Goal: Transaction & Acquisition: Purchase product/service

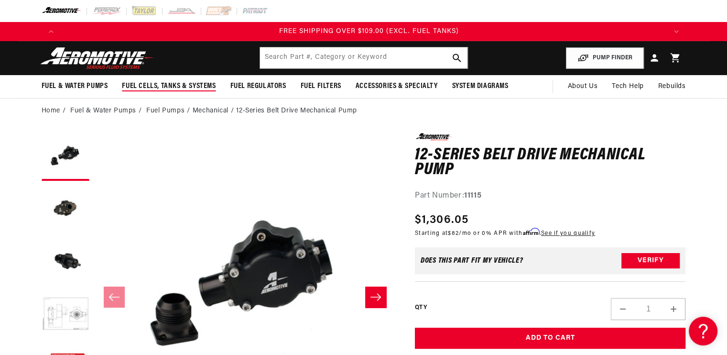
scroll to position [0, 1819]
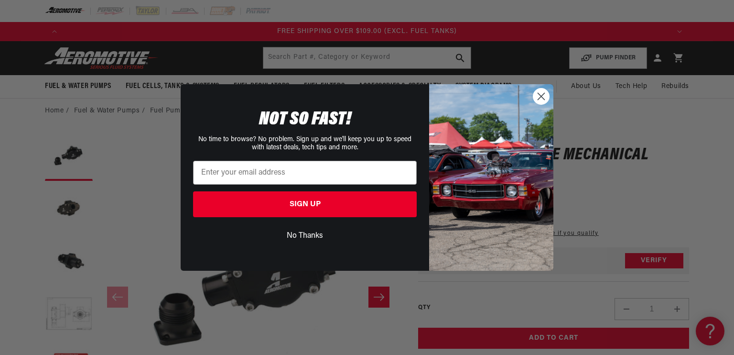
click at [545, 95] on circle "Close dialog" at bounding box center [542, 96] width 16 height 16
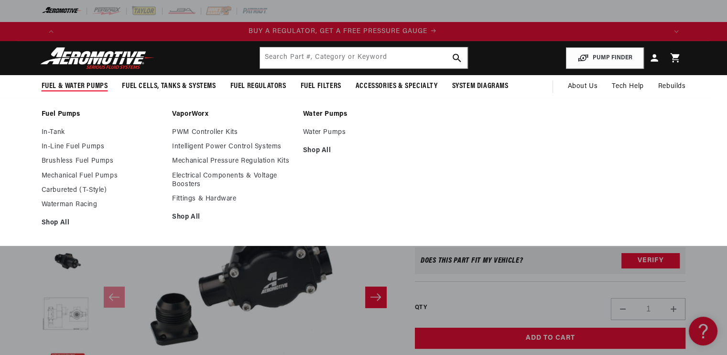
scroll to position [0, 0]
click at [65, 84] on span "Fuel & Water Pumps" at bounding box center [75, 86] width 66 height 10
click at [68, 146] on link "In-Line Fuel Pumps" at bounding box center [102, 146] width 121 height 9
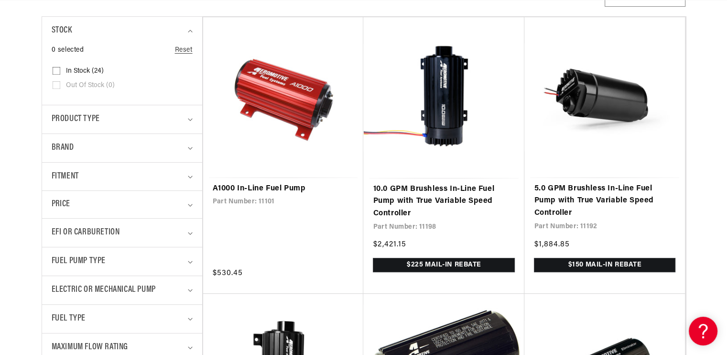
scroll to position [239, 0]
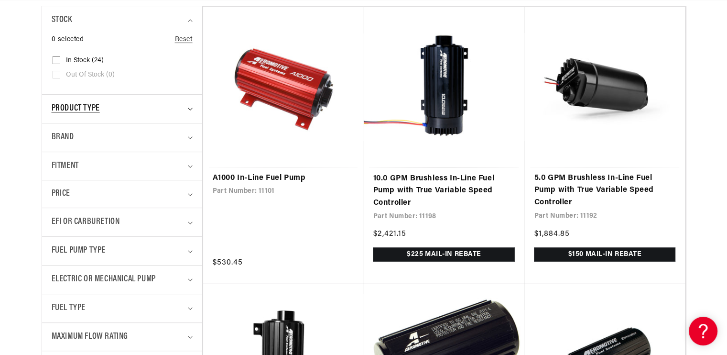
click at [191, 109] on icon "Product type (0 selected)" at bounding box center [190, 109] width 5 height 3
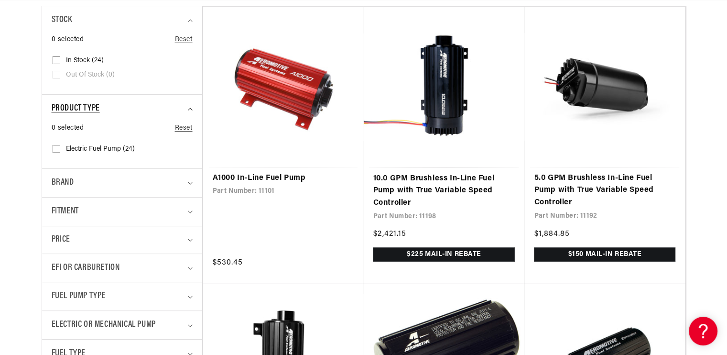
click at [191, 111] on summary "Product type" at bounding box center [122, 109] width 141 height 28
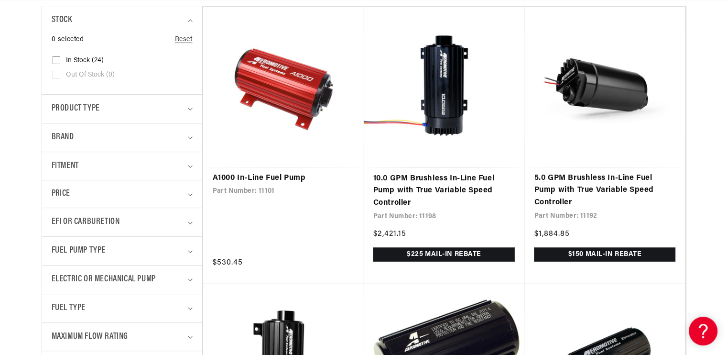
click at [193, 135] on details "Brand 0 selected Reset Brand Aeromotive (24) Aeromotive (24 products)" at bounding box center [122, 137] width 160 height 29
click at [191, 137] on icon "Brand (0 selected)" at bounding box center [190, 138] width 4 height 2
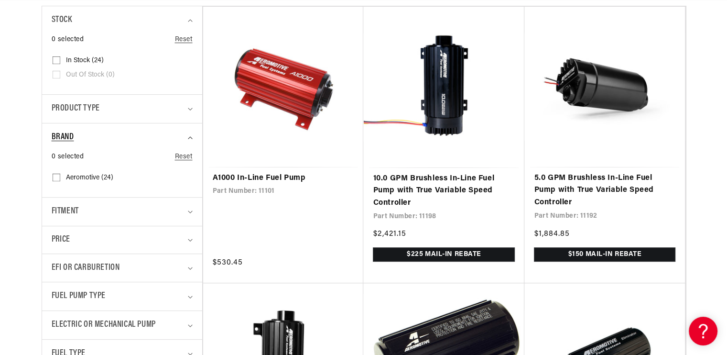
click at [191, 136] on icon "Brand (0 selected)" at bounding box center [190, 137] width 5 height 3
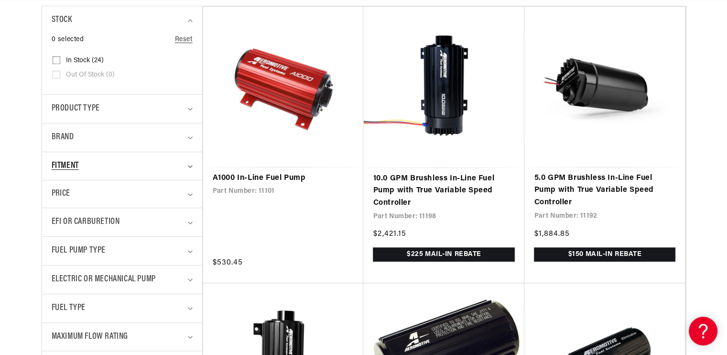
click at [188, 160] on summary "Fitment" at bounding box center [122, 166] width 141 height 28
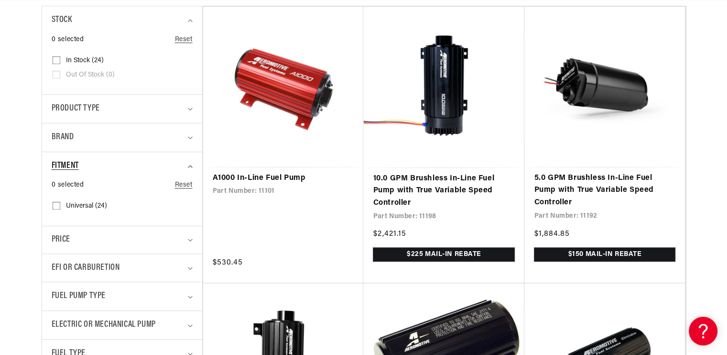
scroll to position [0, 1212]
click at [185, 164] on summary "Fitment" at bounding box center [122, 166] width 141 height 28
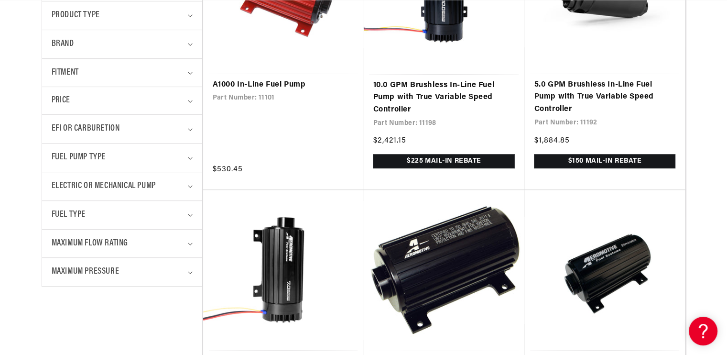
scroll to position [335, 0]
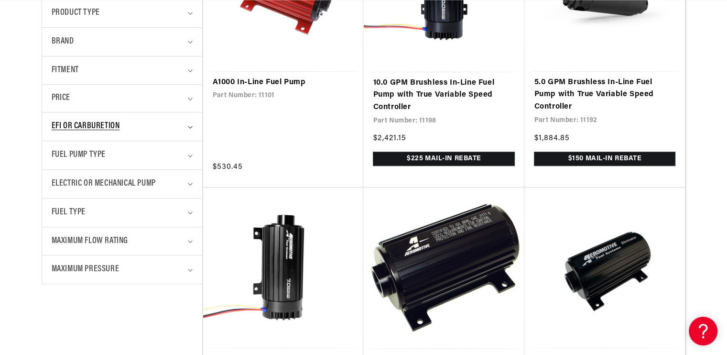
click at [192, 126] on icon "EFI or Carburetion (0 selected)" at bounding box center [190, 127] width 5 height 3
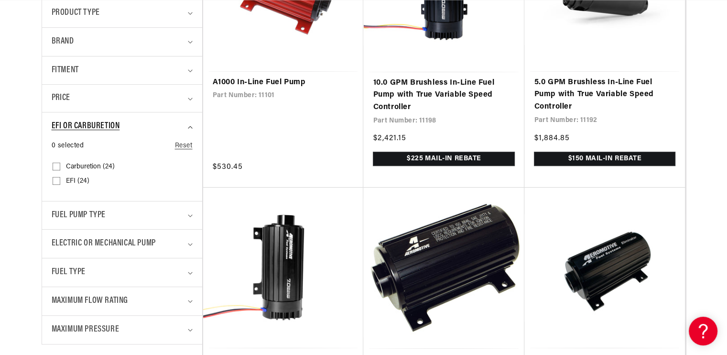
scroll to position [0, 1819]
click at [59, 163] on icon at bounding box center [57, 167] width 8 height 8
click at [59, 164] on input "Carburetion (24) Carburetion (24 products)" at bounding box center [57, 168] width 8 height 8
checkbox input "true"
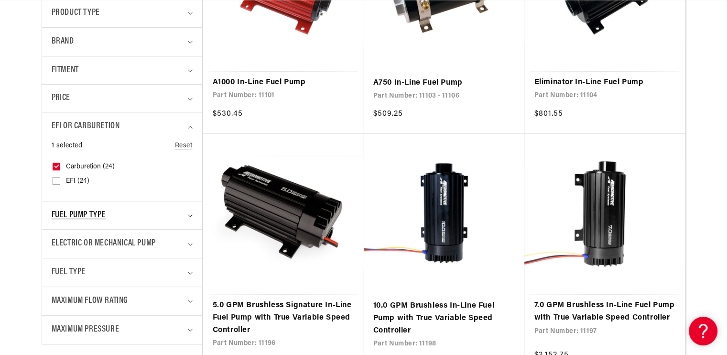
click at [192, 211] on summary "Fuel Pump Type" at bounding box center [122, 215] width 141 height 28
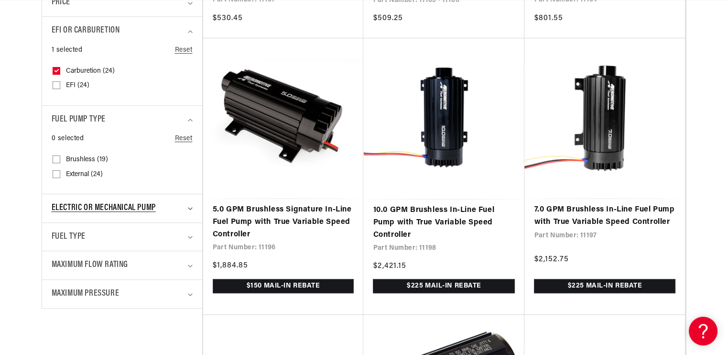
click at [190, 209] on summary "Electric or Mechanical Pump" at bounding box center [122, 208] width 141 height 28
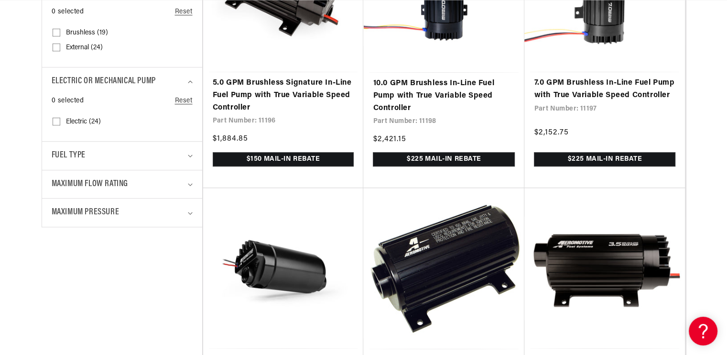
scroll to position [574, 0]
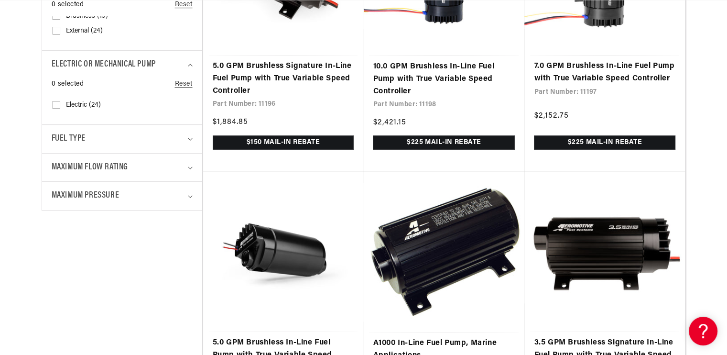
click at [193, 136] on details "Fuel Type 0 selected Reset Fuel Type E85 (22) E85 (22 products) Gas (22) E85 (2…" at bounding box center [122, 138] width 160 height 29
click at [191, 138] on icon "Fuel Type (0 selected)" at bounding box center [190, 139] width 5 height 3
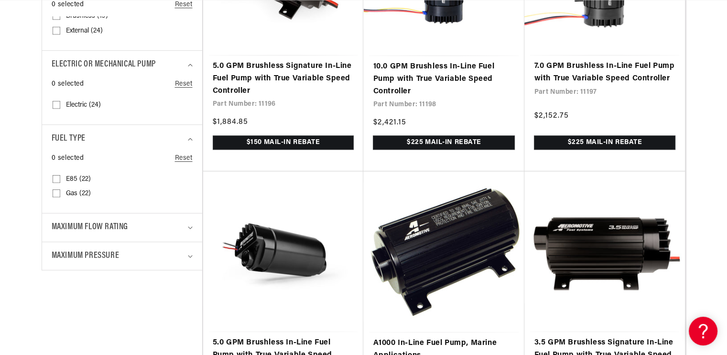
scroll to position [0, 1212]
click at [58, 177] on input "E85 (22) E85 (22 products)" at bounding box center [57, 181] width 8 height 8
checkbox input "true"
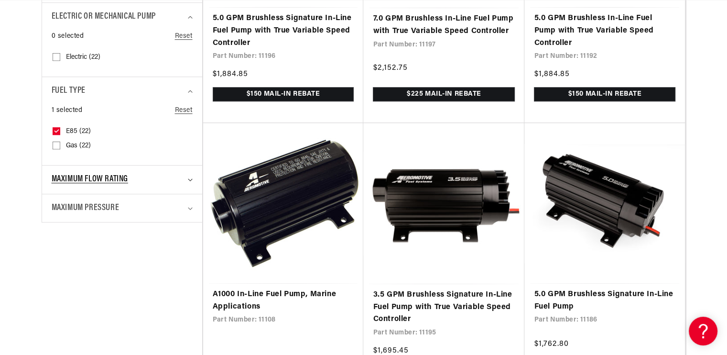
scroll to position [0, 606]
click at [188, 178] on icon "Maximum Flow Rating (0 selected)" at bounding box center [190, 179] width 5 height 3
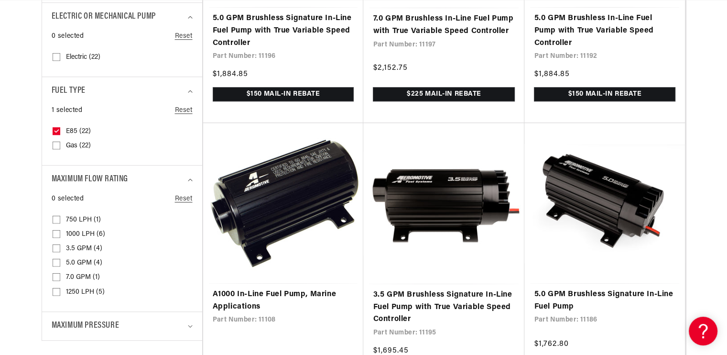
scroll to position [0, 0]
click at [55, 232] on input "1000 LPH (6) 1000 LPH (6 products)" at bounding box center [57, 236] width 8 height 8
checkbox input "true"
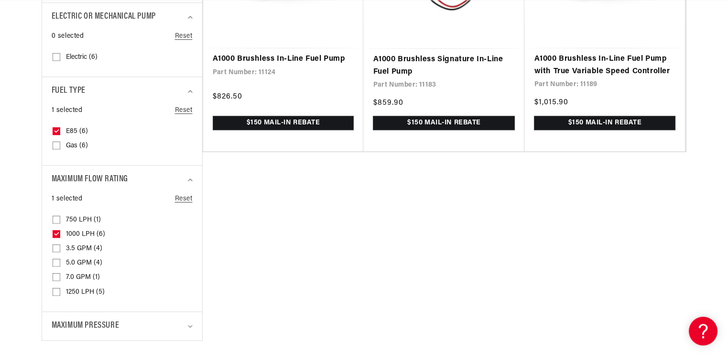
scroll to position [0, 606]
click at [57, 218] on input "750 LPH (1) 750 LPH (1 product)" at bounding box center [57, 222] width 8 height 8
checkbox input "true"
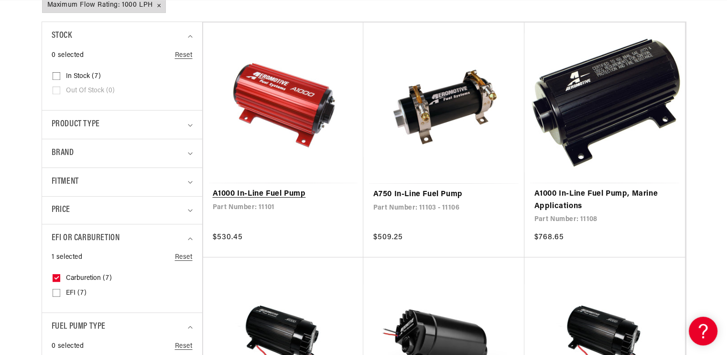
scroll to position [0, 606]
click at [309, 188] on link "A1000 In-Line Fuel Pump" at bounding box center [284, 194] width 142 height 12
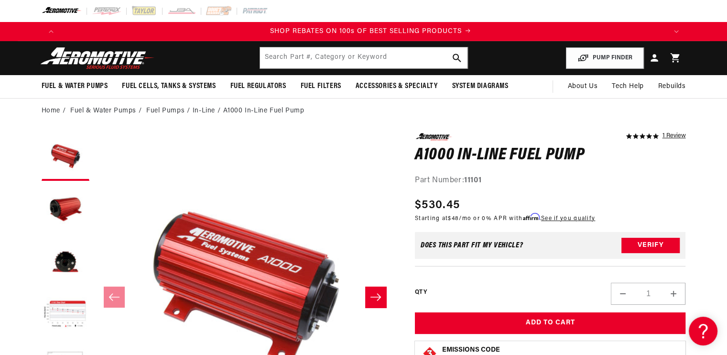
scroll to position [0, 1212]
